Goal: Task Accomplishment & Management: Manage account settings

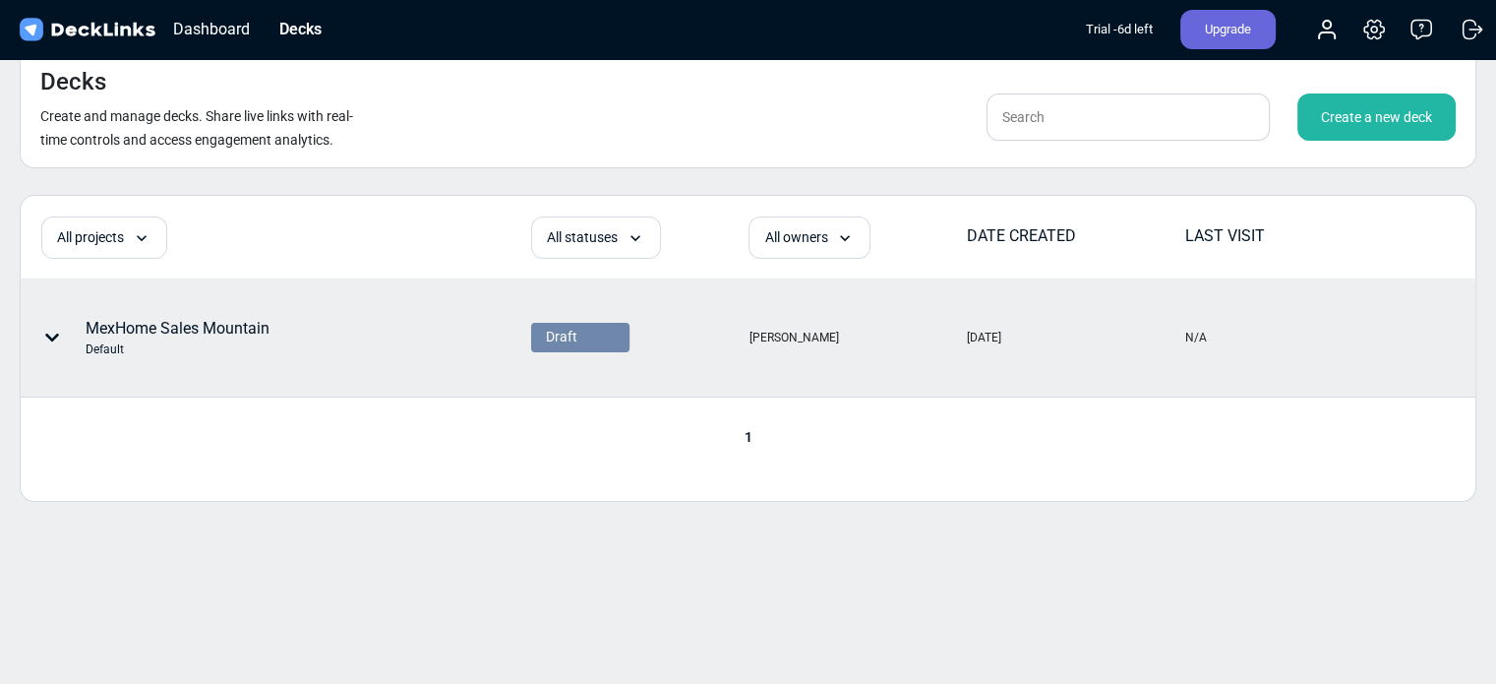
click at [201, 322] on div "MexHome Sales Mountain Default" at bounding box center [178, 337] width 184 height 41
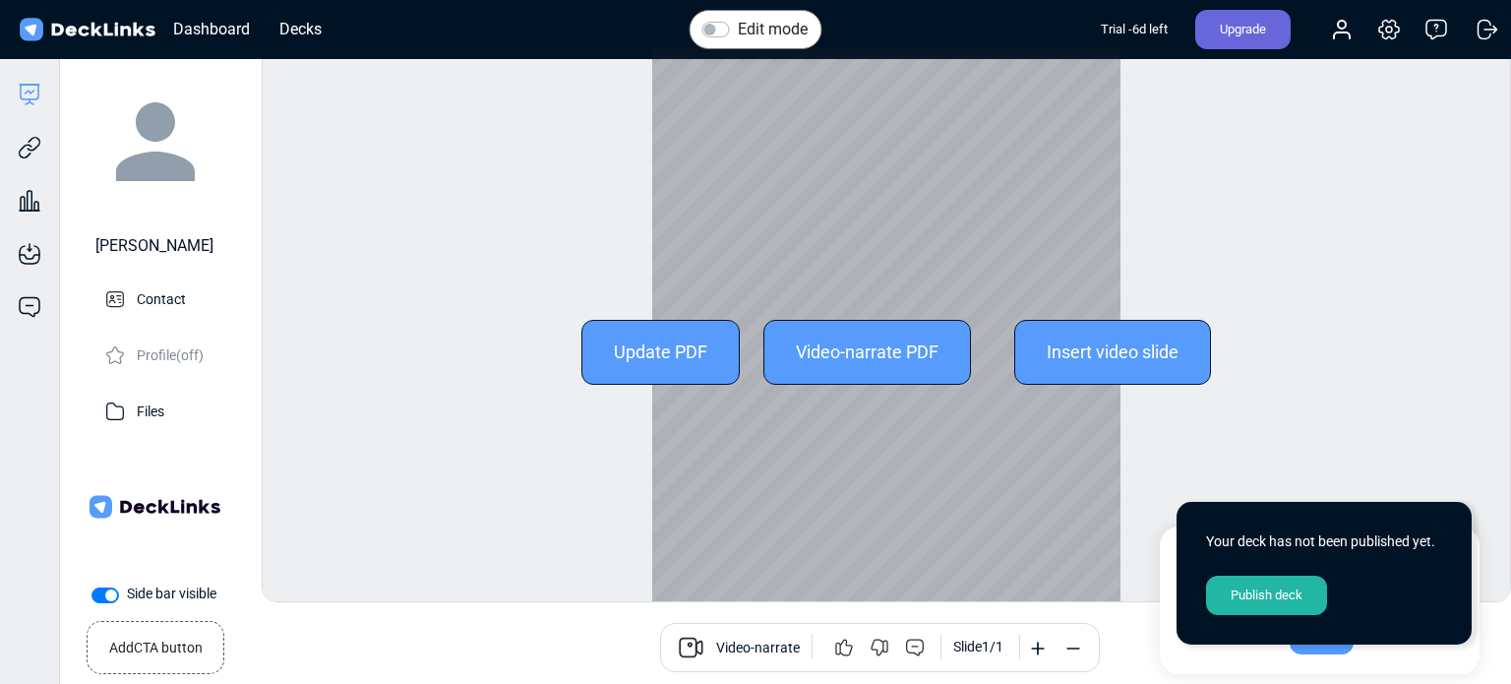
click at [626, 358] on div "Update PDF" at bounding box center [660, 352] width 158 height 65
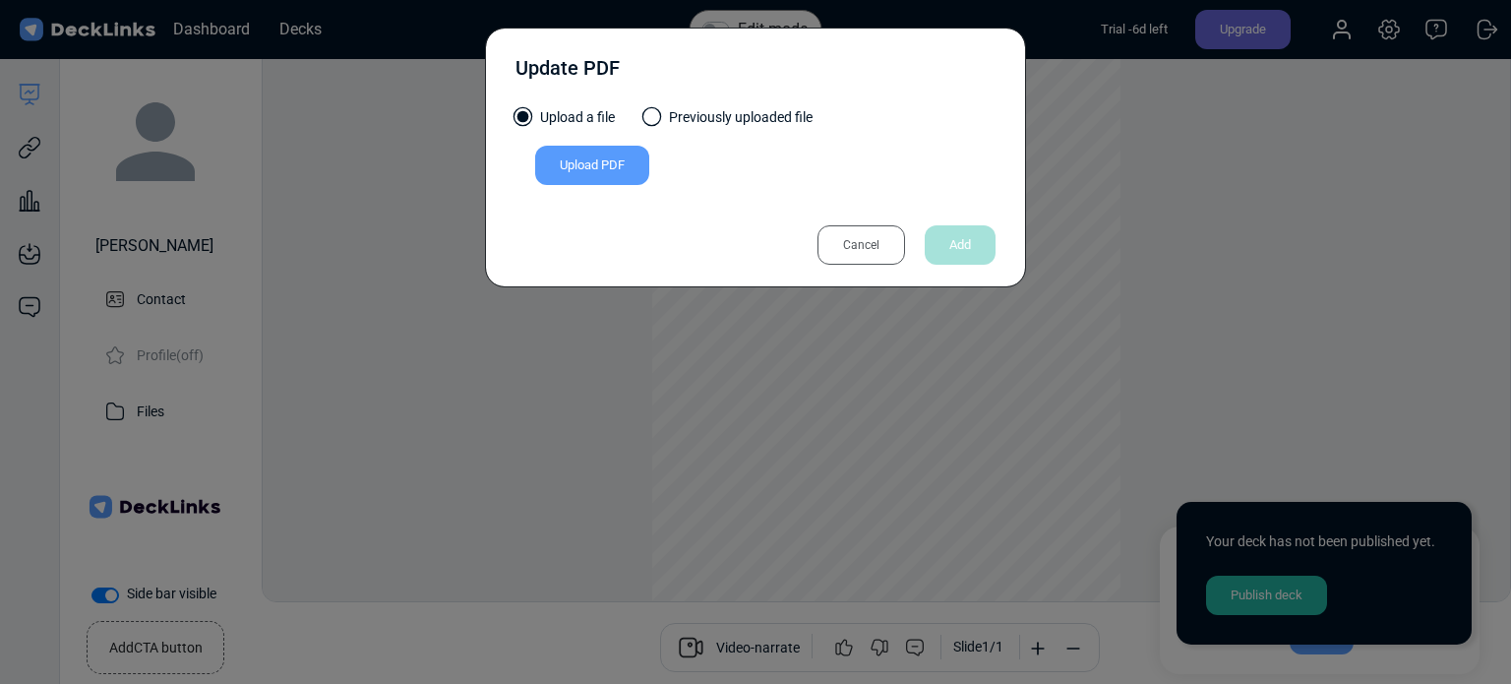
click at [597, 165] on div "Upload PDF" at bounding box center [592, 165] width 114 height 39
click at [0, 0] on input "Upload PDF" at bounding box center [0, 0] width 0 height 0
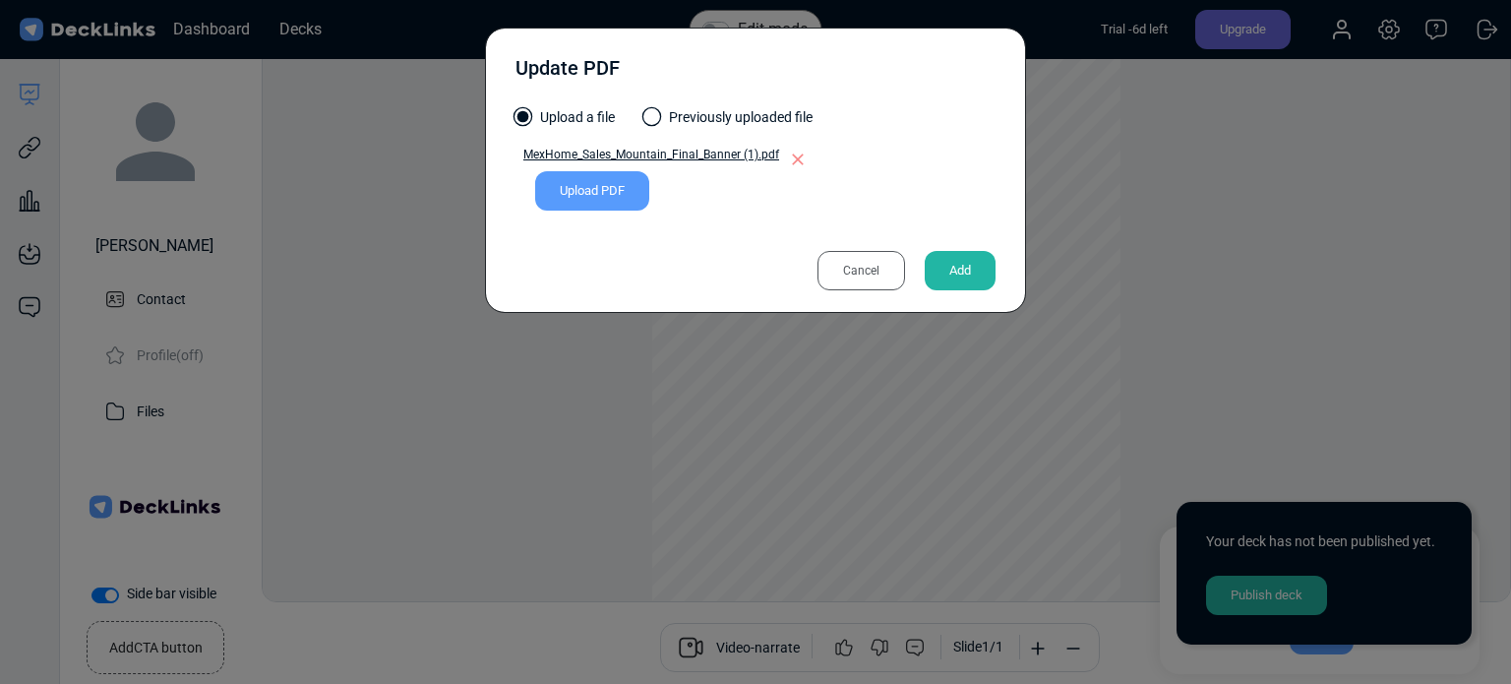
click at [661, 109] on label "Previously uploaded file" at bounding box center [728, 122] width 168 height 30
click at [0, 0] on input "Previously uploaded file" at bounding box center [0, 0] width 0 height 0
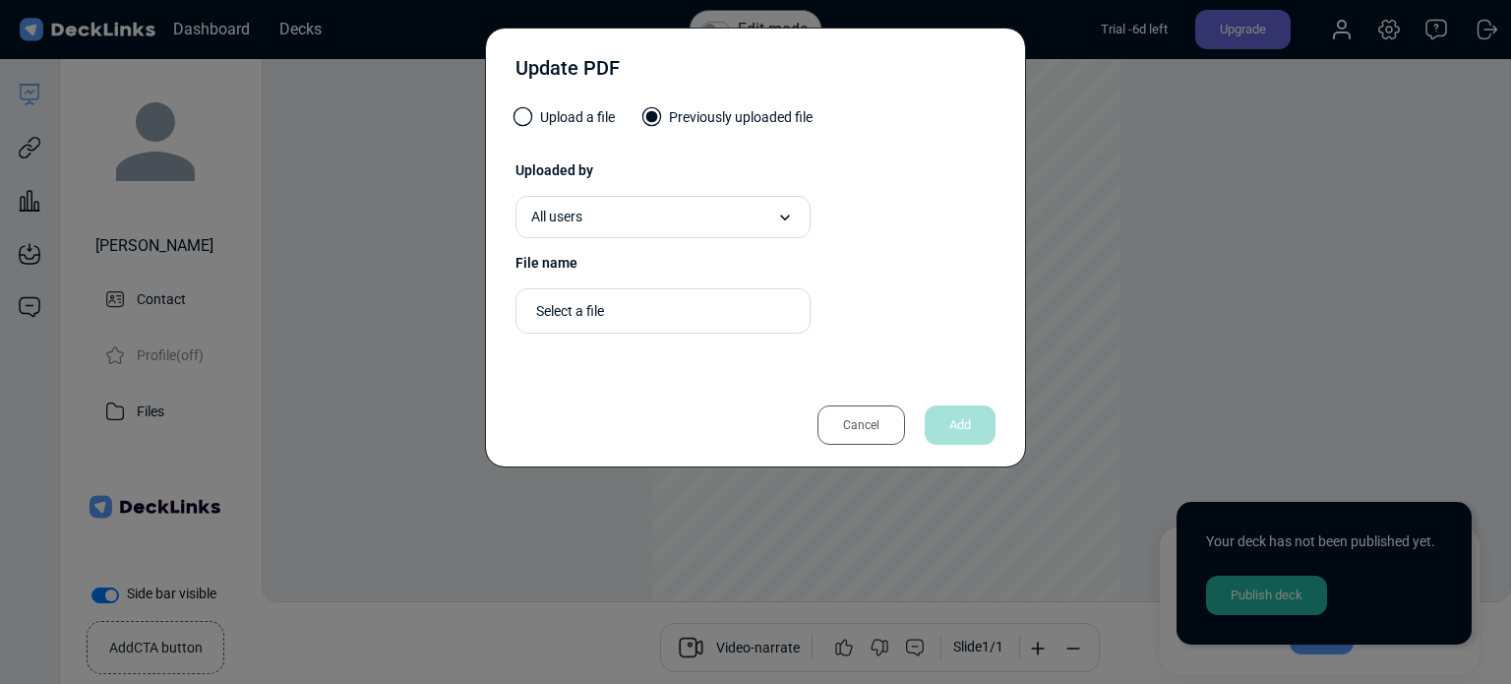
click at [529, 113] on span at bounding box center [523, 117] width 20 height 20
click at [0, 0] on input "Upload a file" at bounding box center [0, 0] width 0 height 0
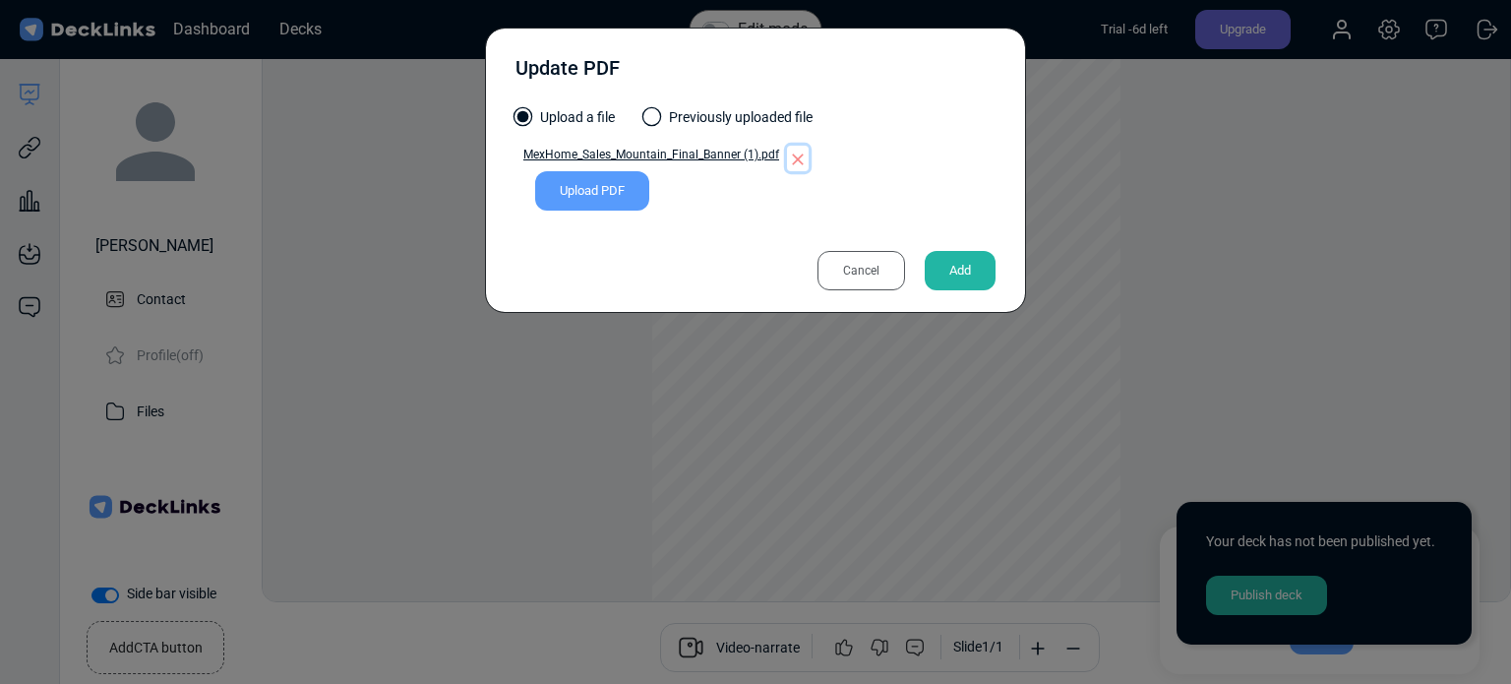
click at [792, 155] on icon "button" at bounding box center [798, 159] width 20 height 20
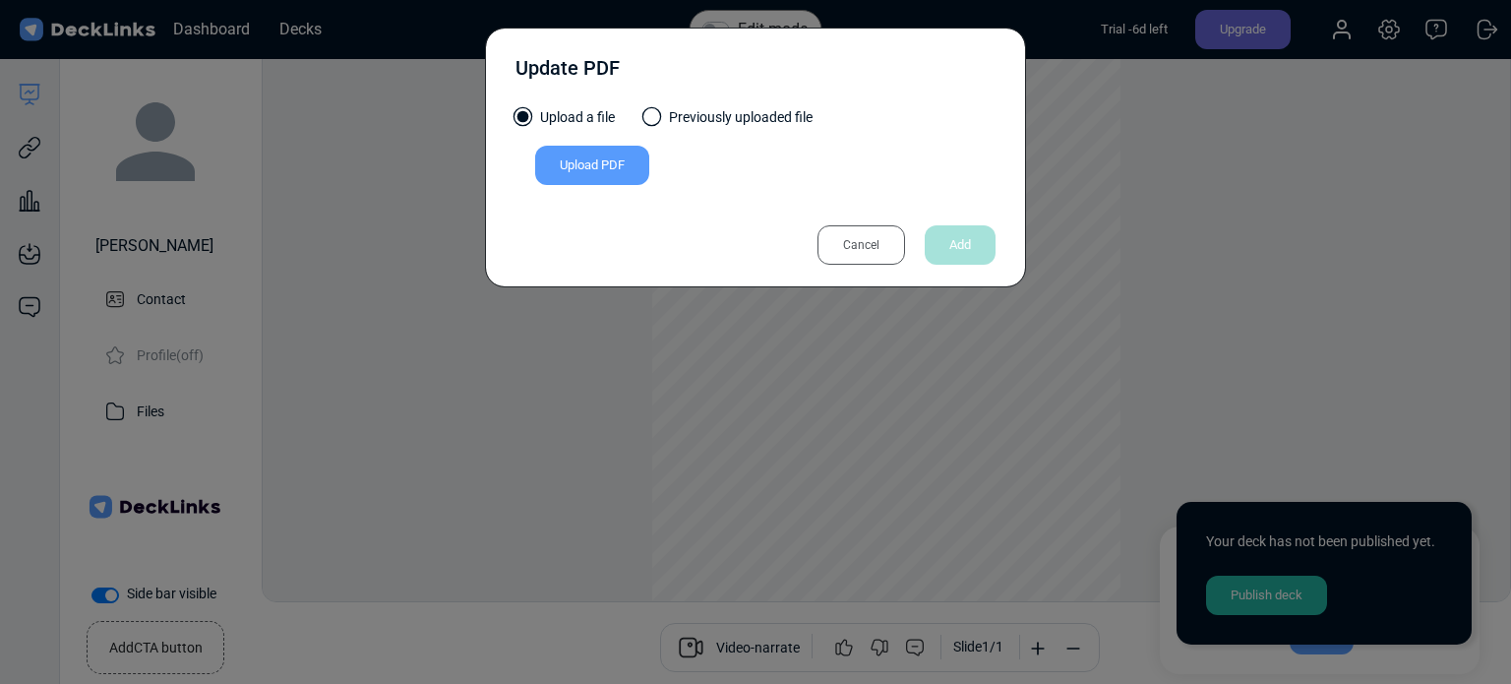
click at [578, 151] on div "Upload PDF" at bounding box center [592, 165] width 114 height 39
click at [0, 0] on input "Upload PDF" at bounding box center [0, 0] width 0 height 0
click at [596, 151] on div "Upload PDF" at bounding box center [592, 165] width 114 height 39
click at [0, 0] on input "Upload PDF" at bounding box center [0, 0] width 0 height 0
click at [584, 144] on div "Upload a file Previously uploaded file" at bounding box center [755, 126] width 480 height 38
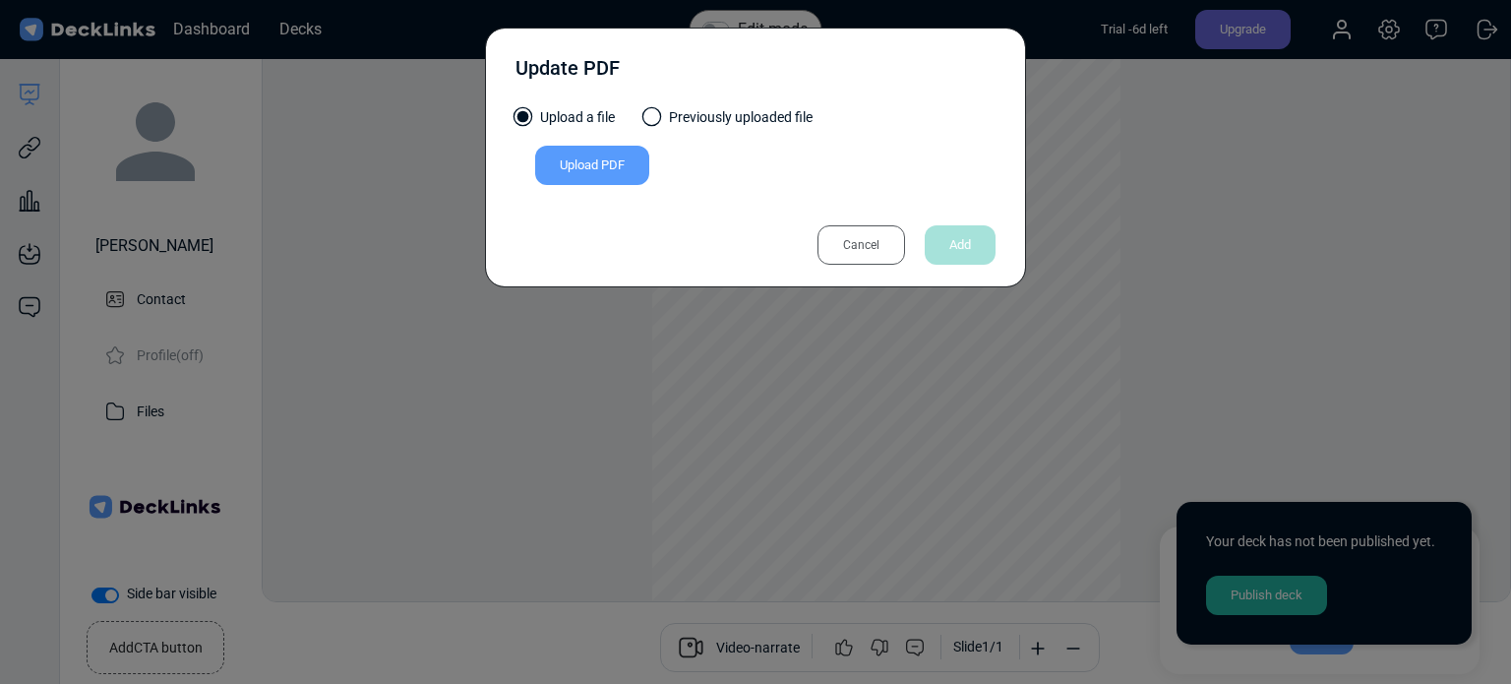
click at [587, 156] on div "Upload PDF" at bounding box center [592, 165] width 114 height 39
click at [0, 0] on input "Upload PDF" at bounding box center [0, 0] width 0 height 0
click at [585, 163] on div "Upload PDF" at bounding box center [592, 165] width 114 height 39
click at [0, 0] on input "Upload PDF" at bounding box center [0, 0] width 0 height 0
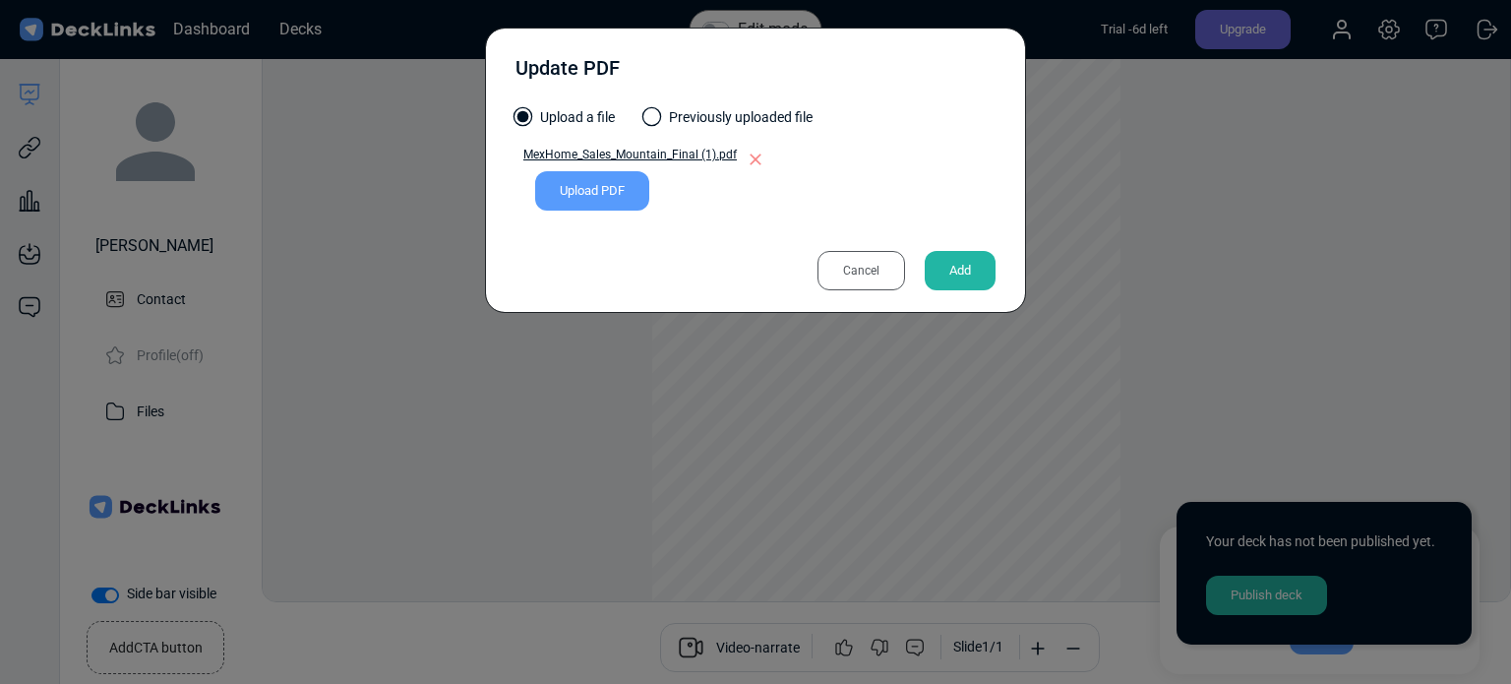
click at [885, 271] on div "Cancel" at bounding box center [861, 270] width 88 height 39
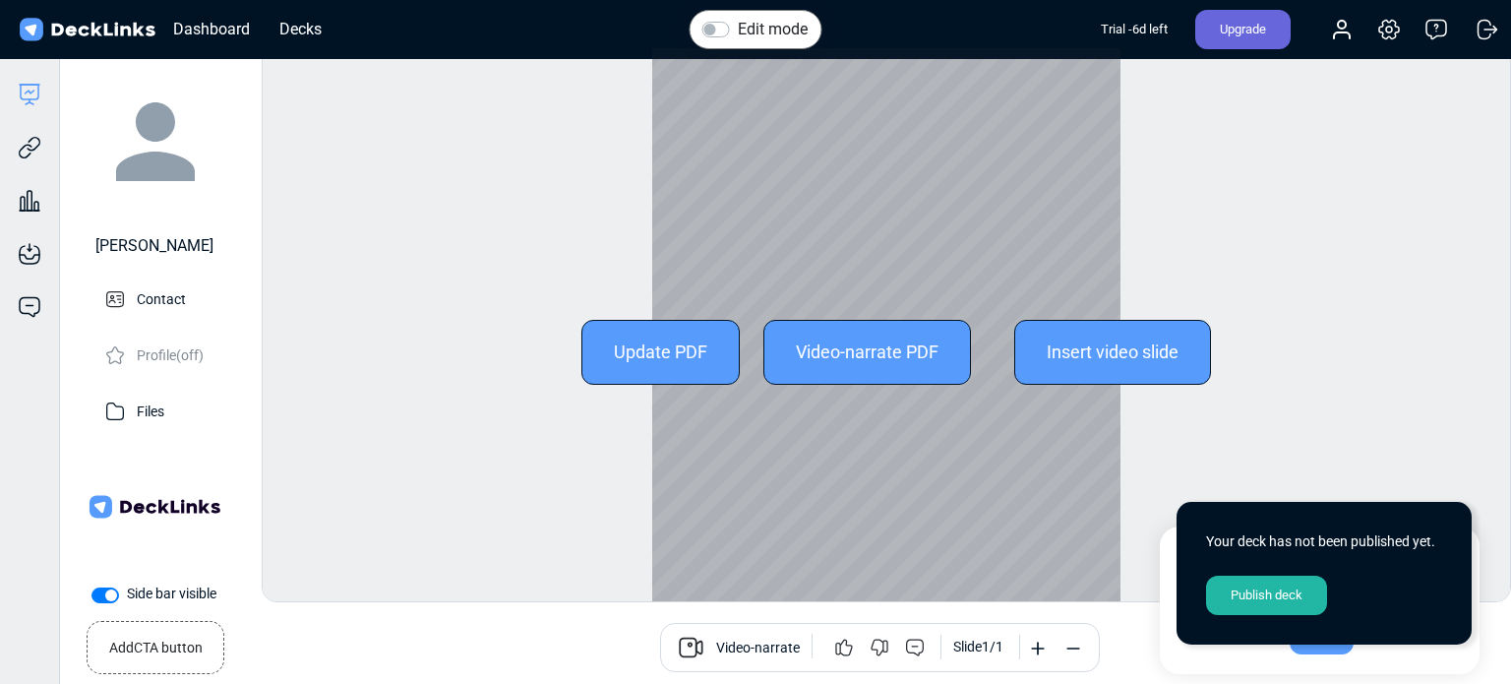
click at [867, 350] on div "Video-narrate PDF" at bounding box center [867, 352] width 208 height 65
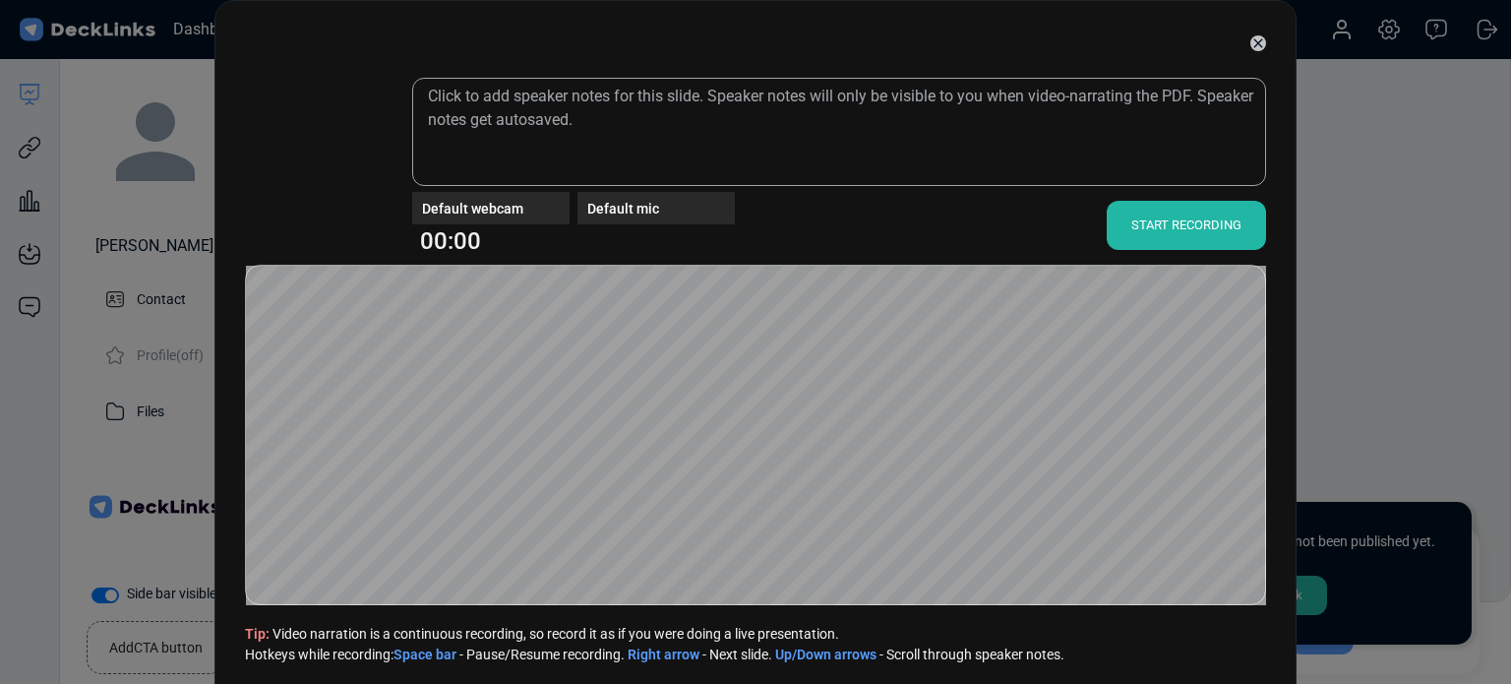
click at [1250, 43] on icon at bounding box center [1258, 43] width 16 height 16
